Goal: Use online tool/utility

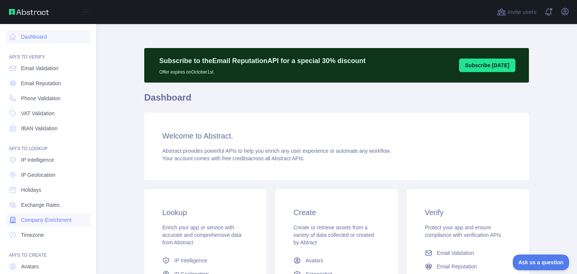
click at [53, 221] on span "Company Enrichment" at bounding box center [46, 220] width 51 height 8
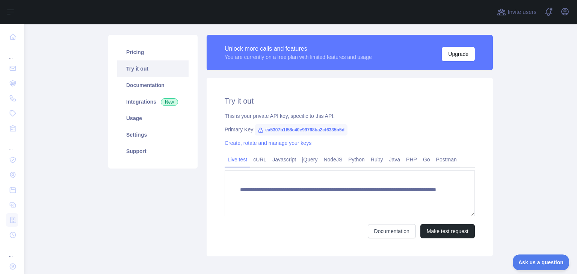
scroll to position [83, 0]
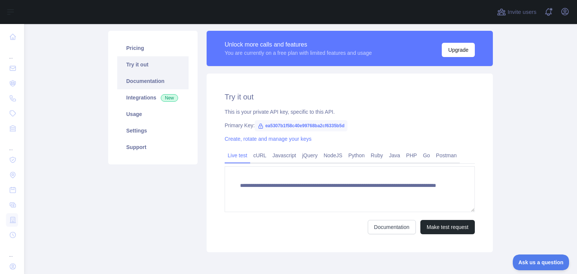
click at [144, 77] on link "Documentation" at bounding box center [152, 81] width 71 height 17
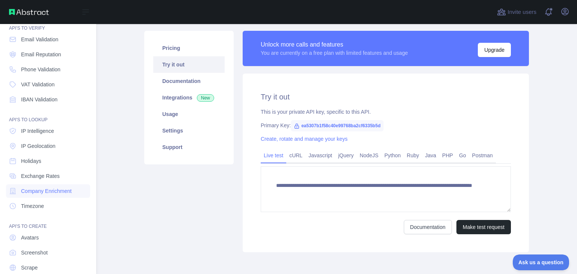
scroll to position [56, 0]
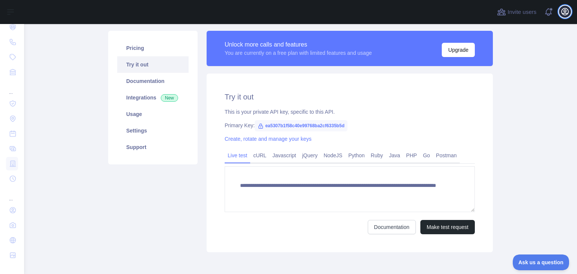
click at [567, 12] on icon "button" at bounding box center [565, 11] width 9 height 9
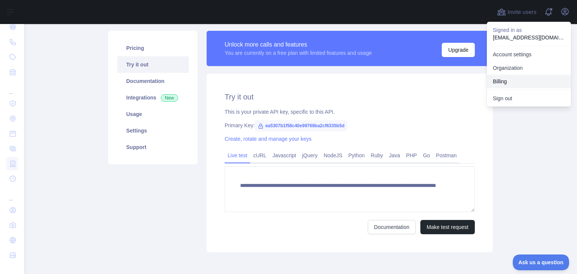
click at [504, 82] on button "Billing" at bounding box center [529, 82] width 84 height 14
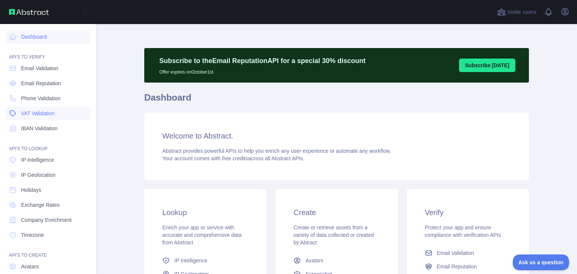
click at [23, 111] on span "VAT Validation" at bounding box center [37, 114] width 33 height 8
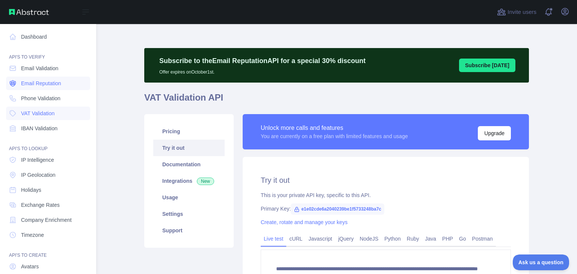
click at [57, 83] on span "Email Reputation" at bounding box center [41, 84] width 40 height 8
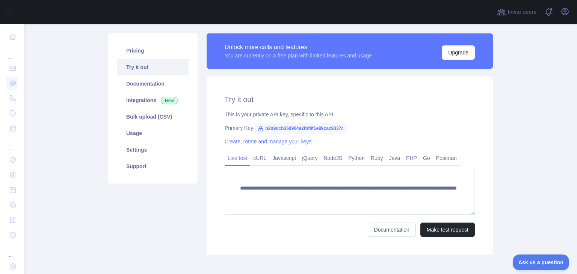
scroll to position [83, 0]
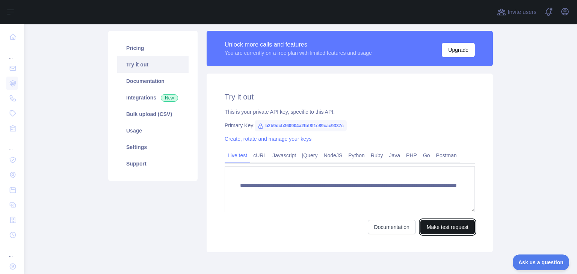
click at [455, 225] on button "Make test request" at bounding box center [448, 227] width 54 height 14
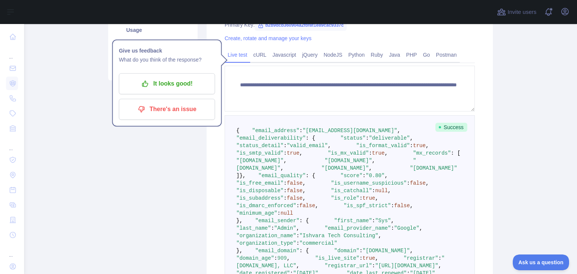
scroll to position [0, 0]
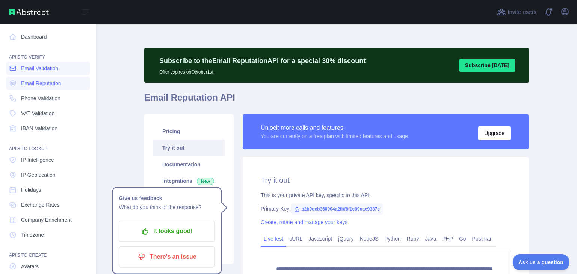
click at [42, 70] on span "Email Validation" at bounding box center [39, 69] width 37 height 8
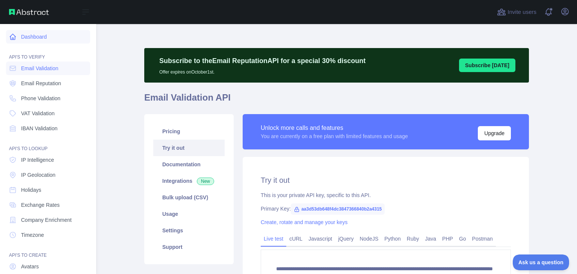
click at [29, 40] on link "Dashboard" at bounding box center [48, 37] width 84 height 14
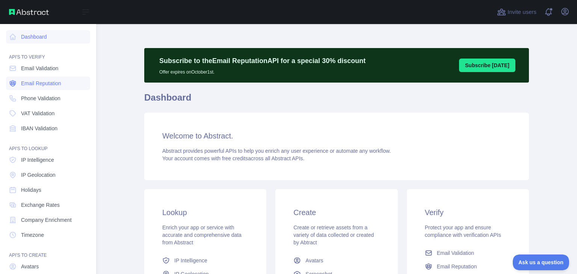
click at [39, 82] on span "Email Reputation" at bounding box center [41, 84] width 40 height 8
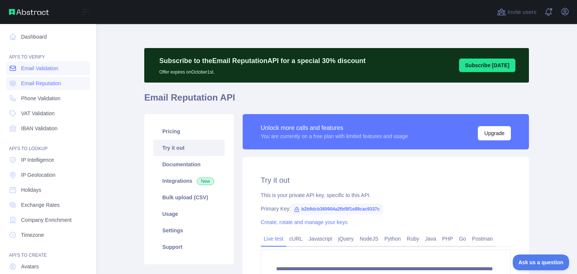
click at [37, 67] on span "Email Validation" at bounding box center [39, 69] width 37 height 8
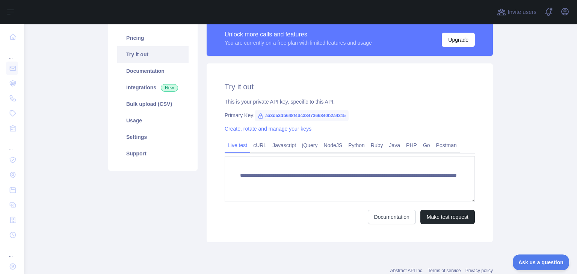
scroll to position [99, 0]
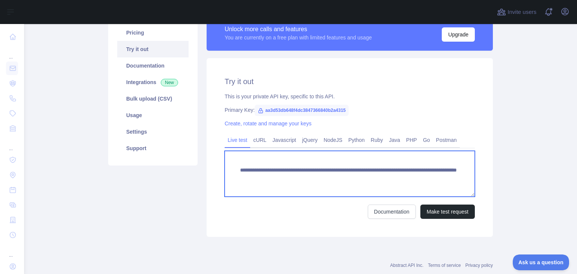
drag, startPoint x: 369, startPoint y: 179, endPoint x: 431, endPoint y: 180, distance: 62.4
click at [431, 180] on textarea "**********" at bounding box center [350, 174] width 250 height 46
paste textarea
click at [424, 178] on textarea "**********" at bounding box center [350, 174] width 250 height 46
type textarea "**********"
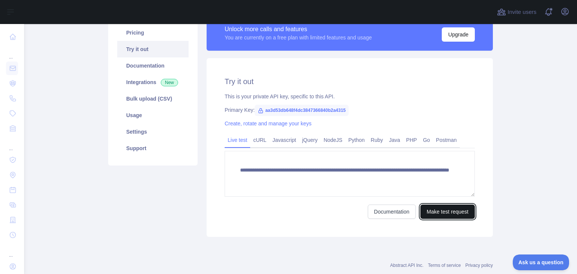
click at [439, 206] on button "Make test request" at bounding box center [448, 212] width 54 height 14
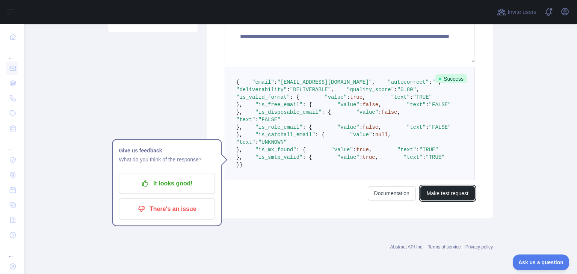
scroll to position [295, 0]
